Goal: Information Seeking & Learning: Check status

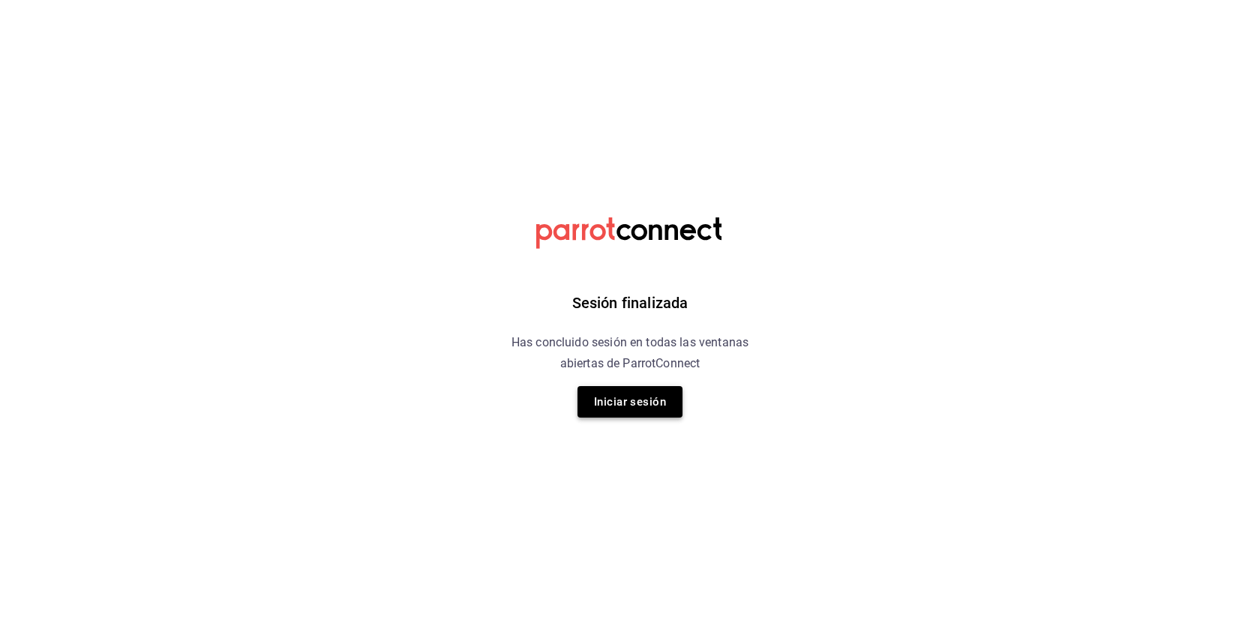
click at [639, 409] on button "Iniciar sesión" at bounding box center [630, 402] width 105 height 32
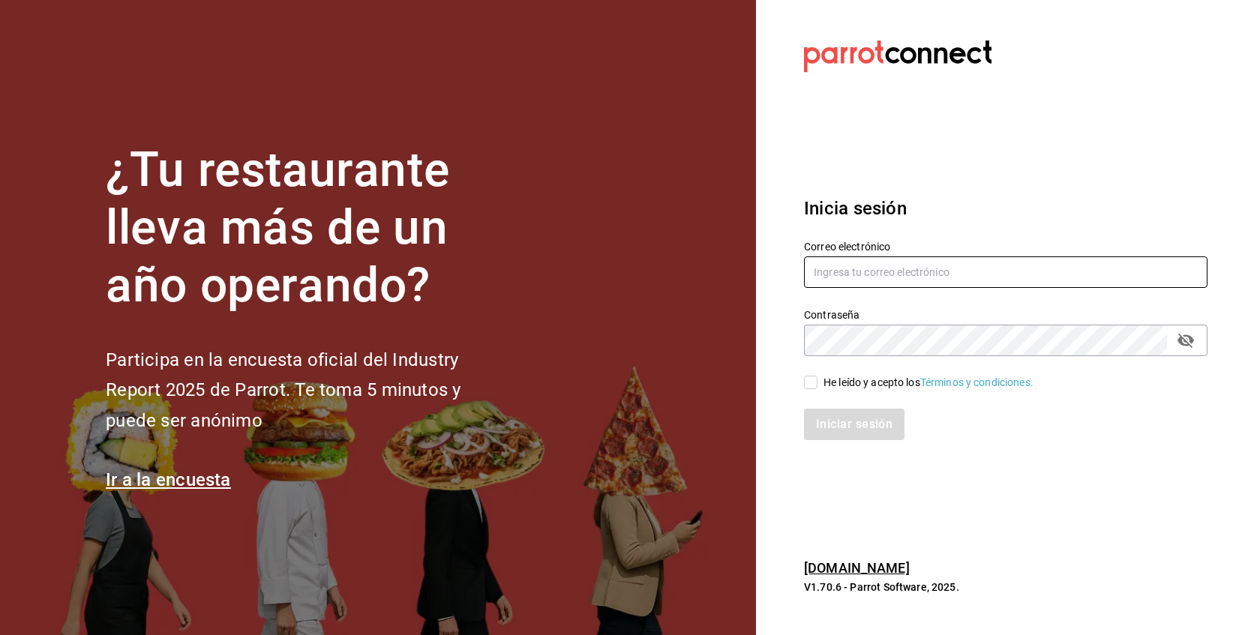
type input "[EMAIL_ADDRESS][DOMAIN_NAME]"
click at [813, 389] on input "He leído y acepto los Términos y condiciones." at bounding box center [811, 383] width 14 height 14
checkbox input "true"
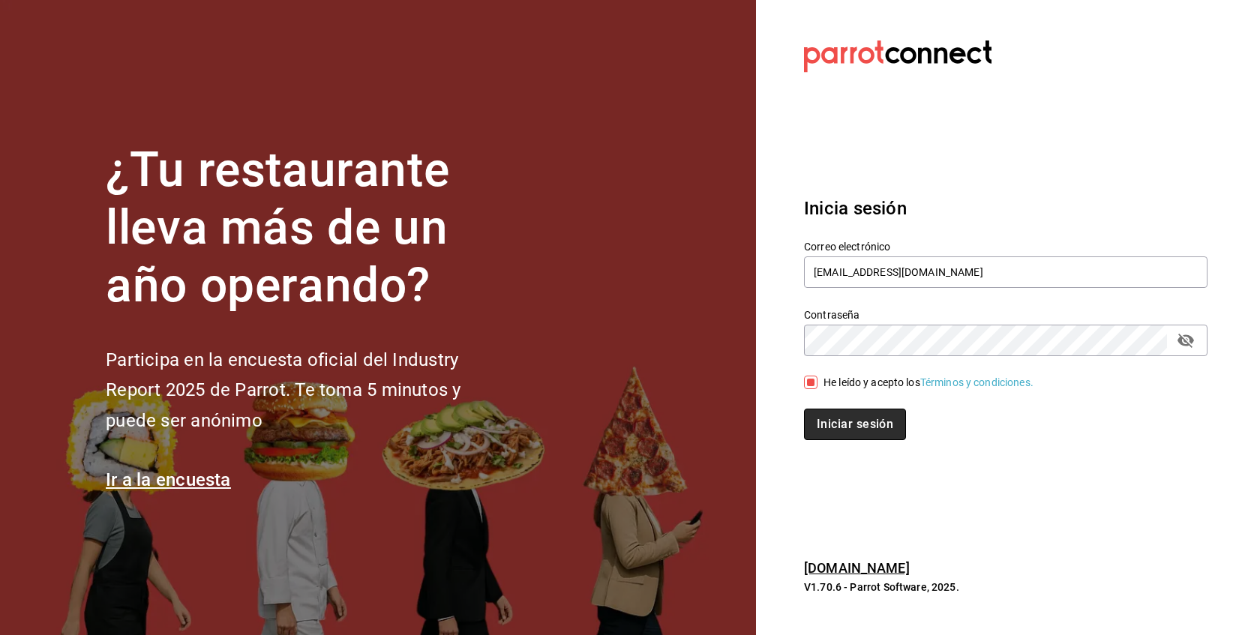
click at [854, 434] on button "Iniciar sesión" at bounding box center [855, 425] width 102 height 32
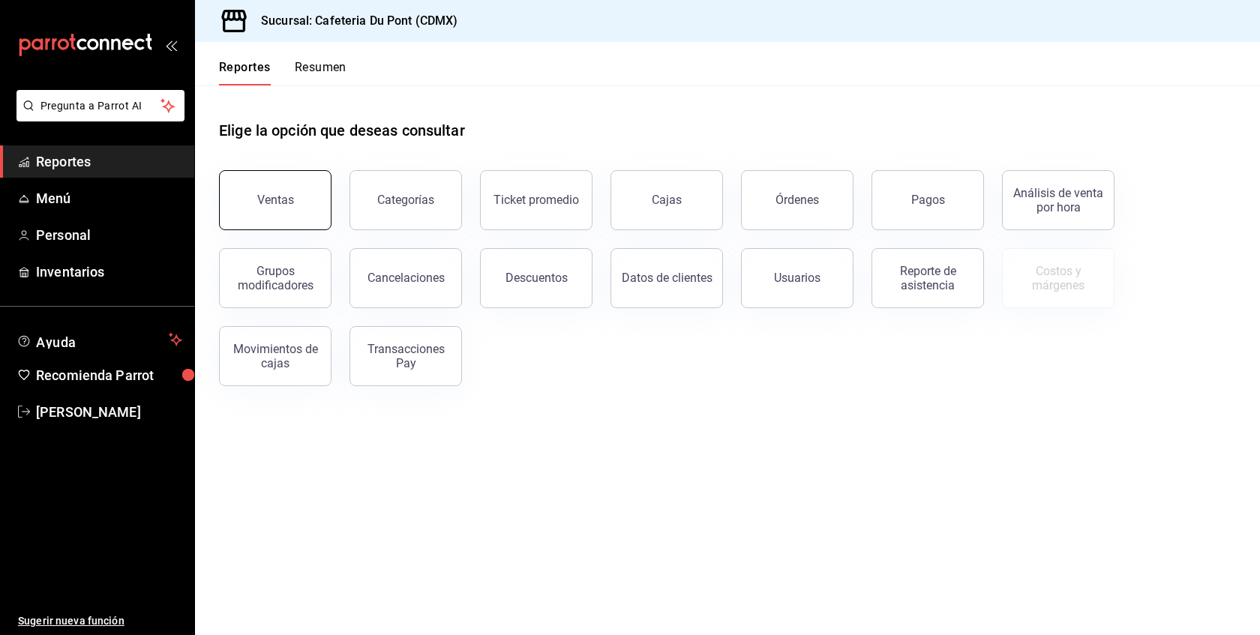
click at [311, 222] on button "Ventas" at bounding box center [275, 200] width 113 height 60
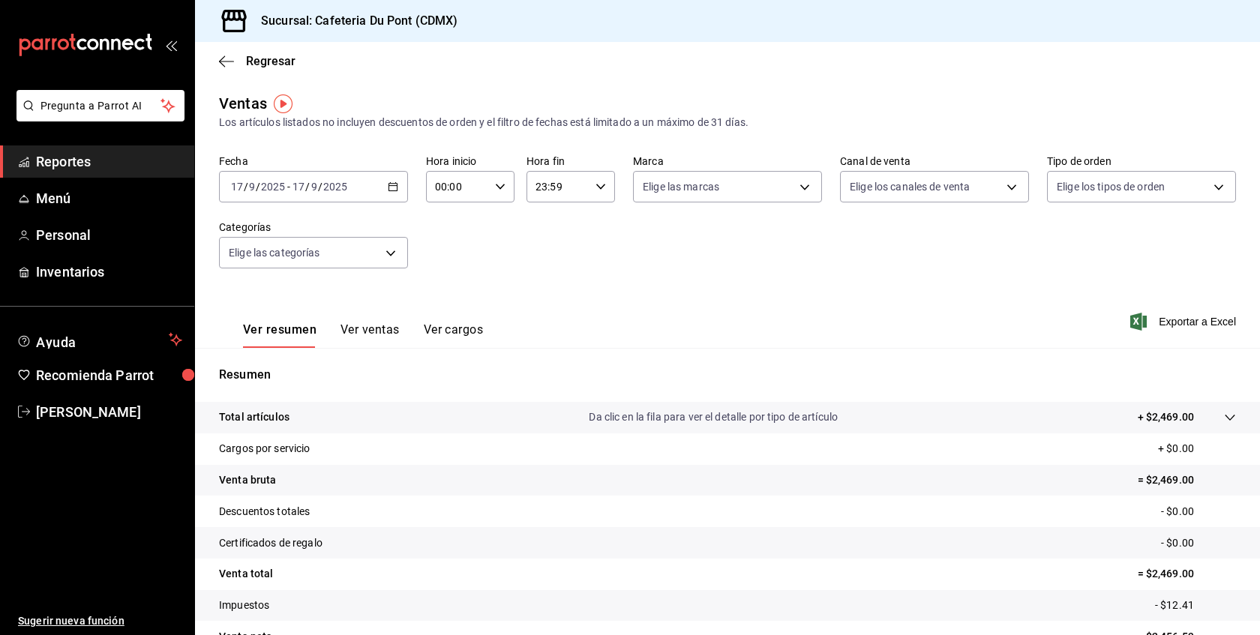
click at [385, 326] on button "Ver ventas" at bounding box center [370, 336] width 59 height 26
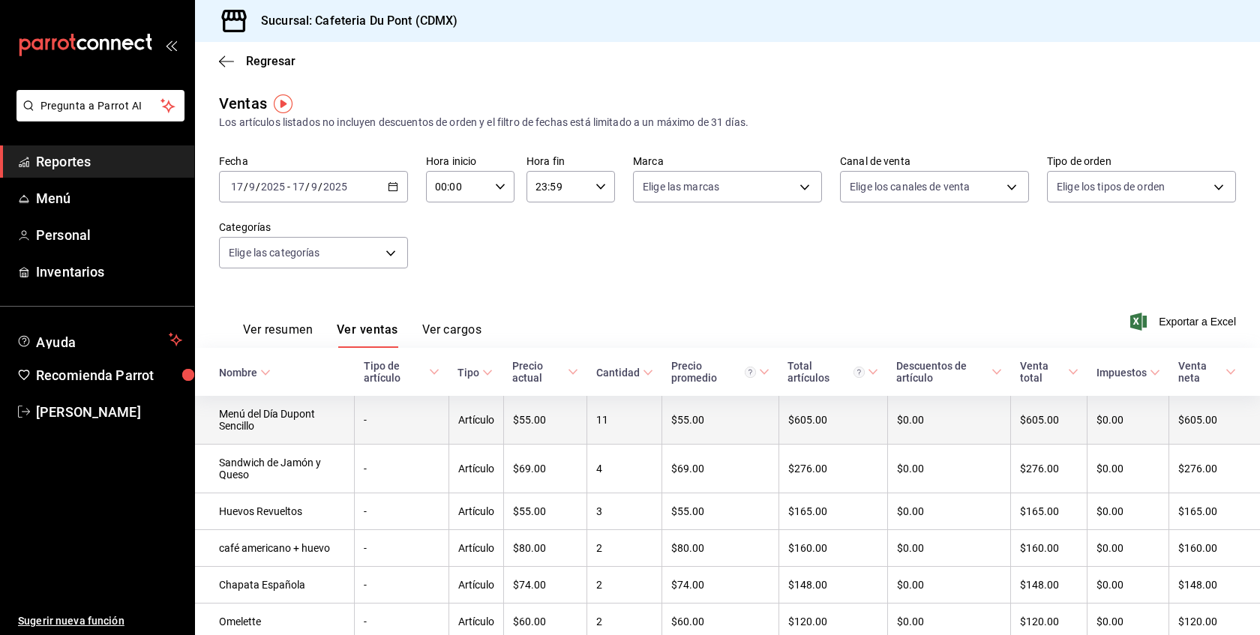
click at [545, 417] on td "$55.00" at bounding box center [545, 420] width 84 height 49
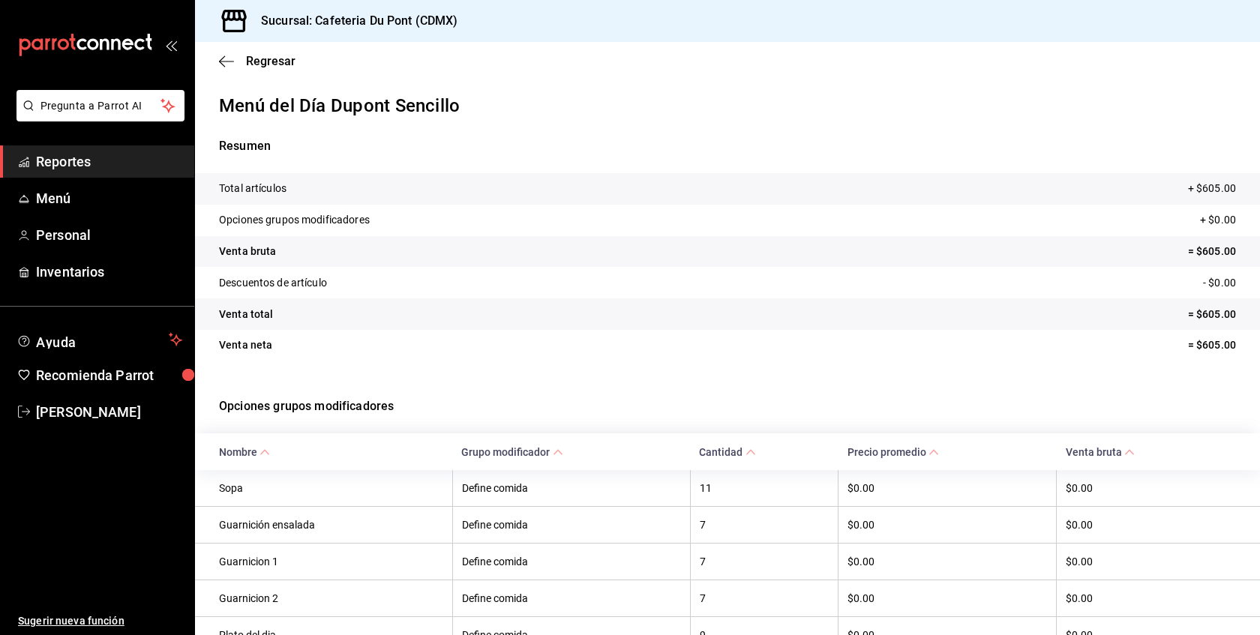
click at [539, 405] on p "Opciones grupos modificadores" at bounding box center [727, 407] width 1017 height 54
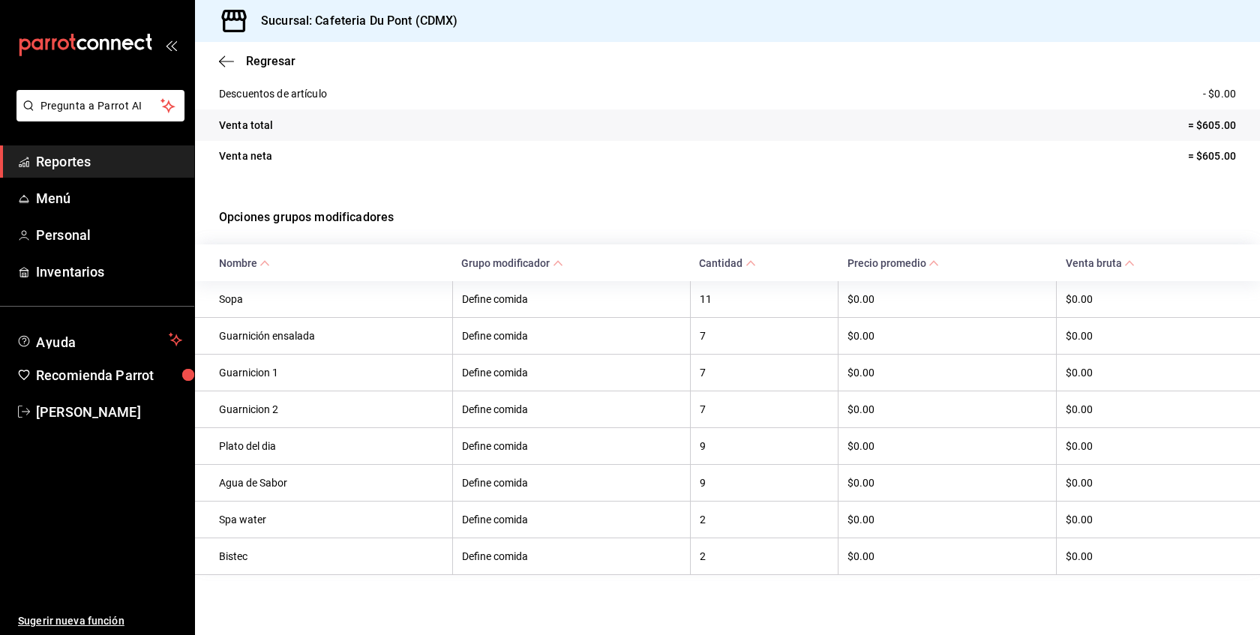
scroll to position [162, 0]
